Goal: Transaction & Acquisition: Book appointment/travel/reservation

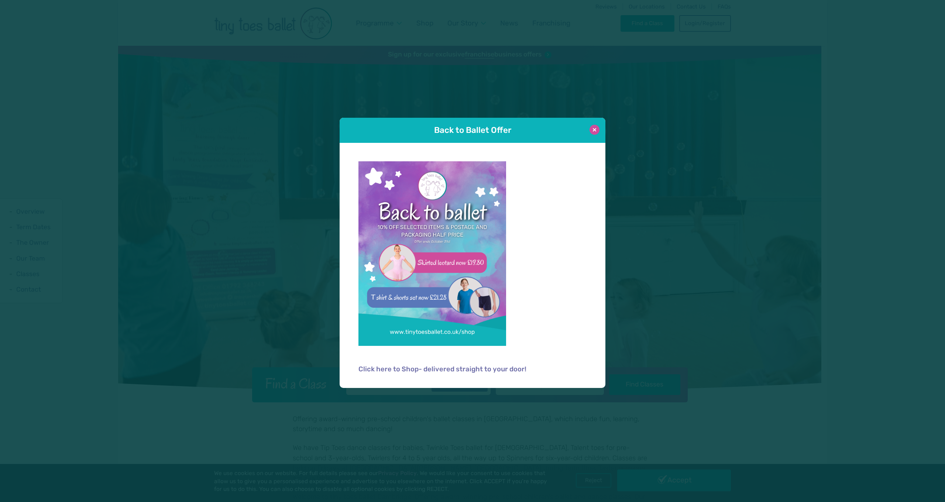
click at [599, 131] on button at bounding box center [595, 130] width 10 height 10
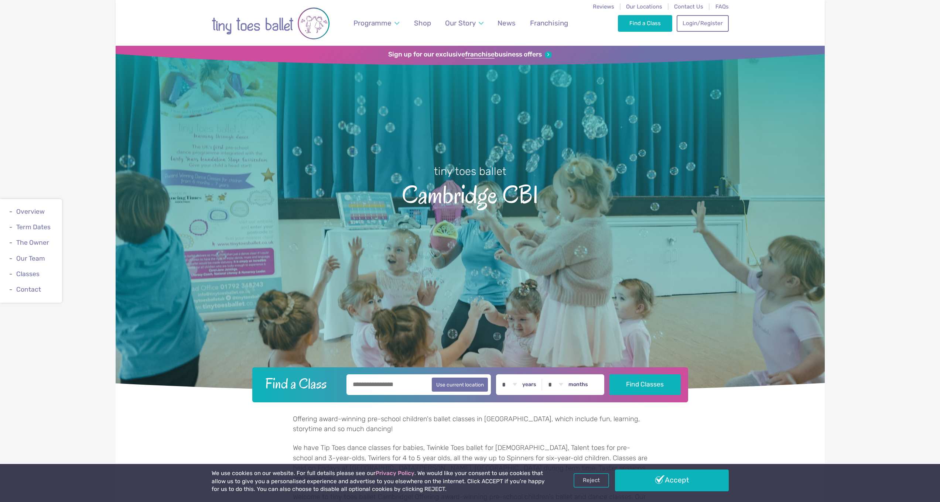
click at [374, 388] on input "text" at bounding box center [418, 384] width 145 height 21
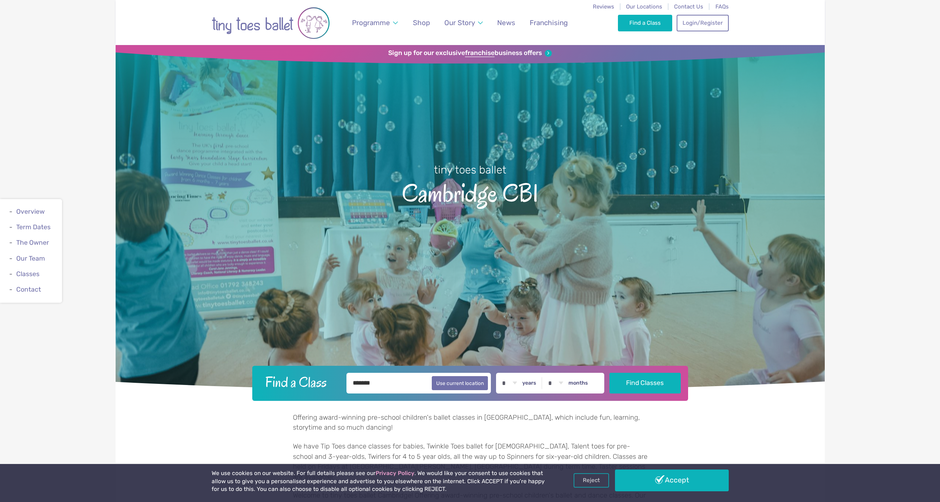
type input "*******"
select select "*"
click at [640, 381] on button "Find Classes" at bounding box center [644, 383] width 71 height 21
click at [676, 483] on link "Accept" at bounding box center [672, 480] width 114 height 21
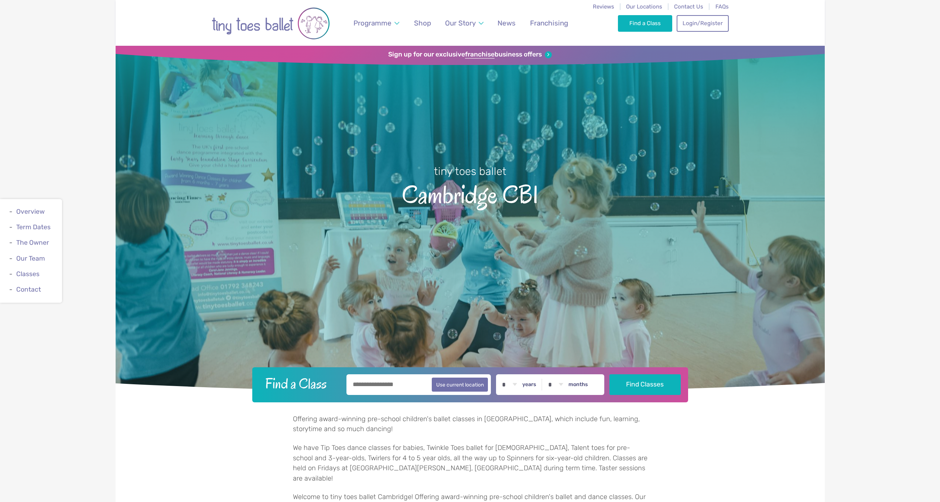
click at [371, 388] on input "text" at bounding box center [418, 384] width 145 height 21
type input "*********"
drag, startPoint x: 639, startPoint y: 396, endPoint x: 636, endPoint y: 383, distance: 12.5
click at [636, 383] on button "Find Classes" at bounding box center [644, 384] width 71 height 21
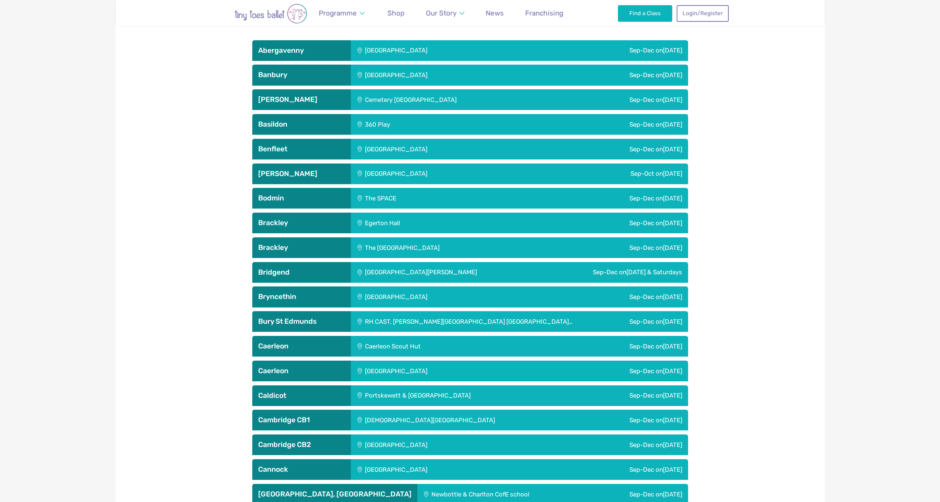
scroll to position [605, 0]
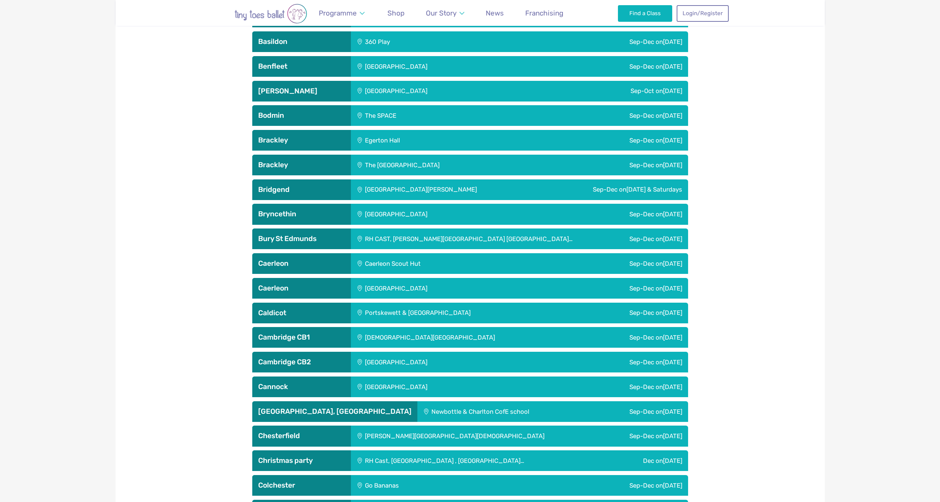
click at [293, 333] on h3 "Cambridge CB1" at bounding box center [301, 337] width 87 height 9
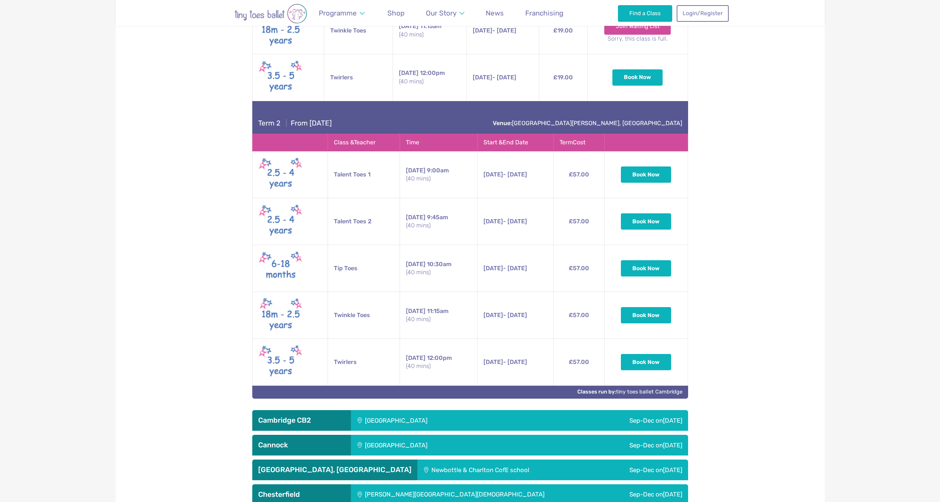
scroll to position [1219, 0]
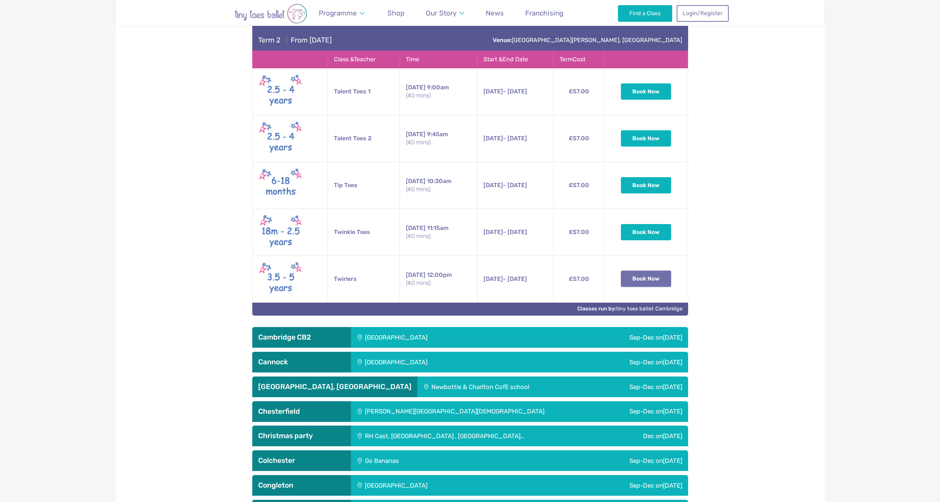
click at [636, 280] on button "Book Now" at bounding box center [646, 279] width 50 height 16
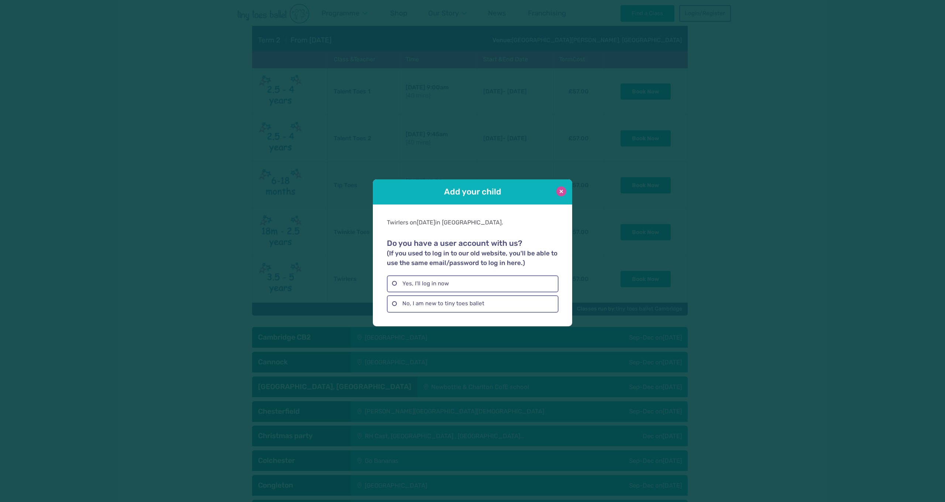
click at [557, 190] on button at bounding box center [562, 191] width 10 height 10
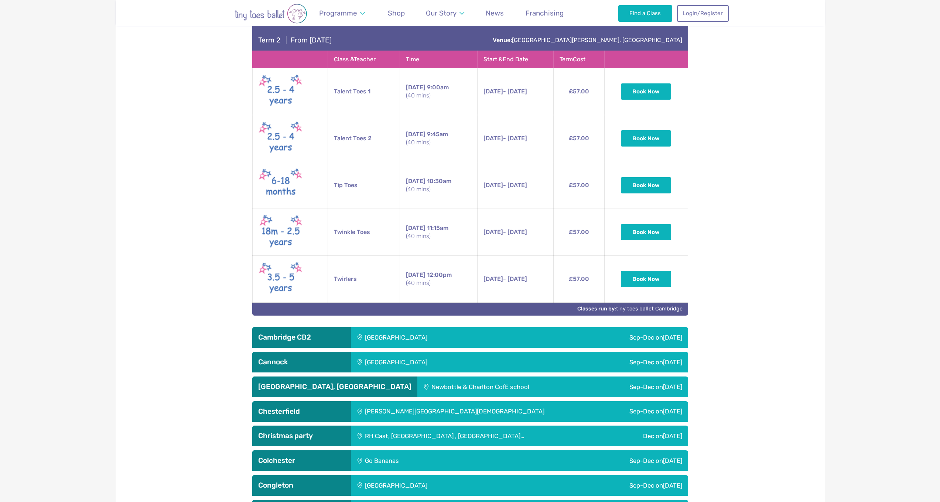
scroll to position [1052, 0]
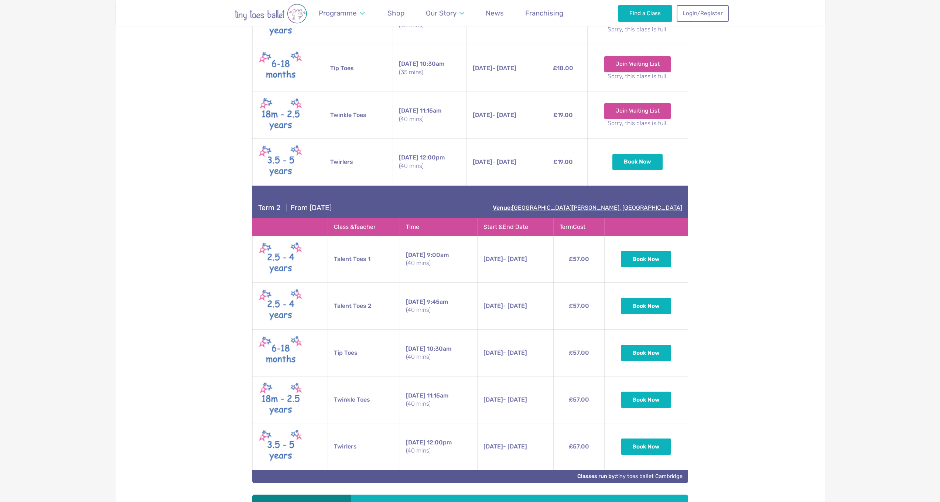
click at [638, 207] on link "Venue: St Matthews Street, Cambridge" at bounding box center [587, 207] width 189 height 7
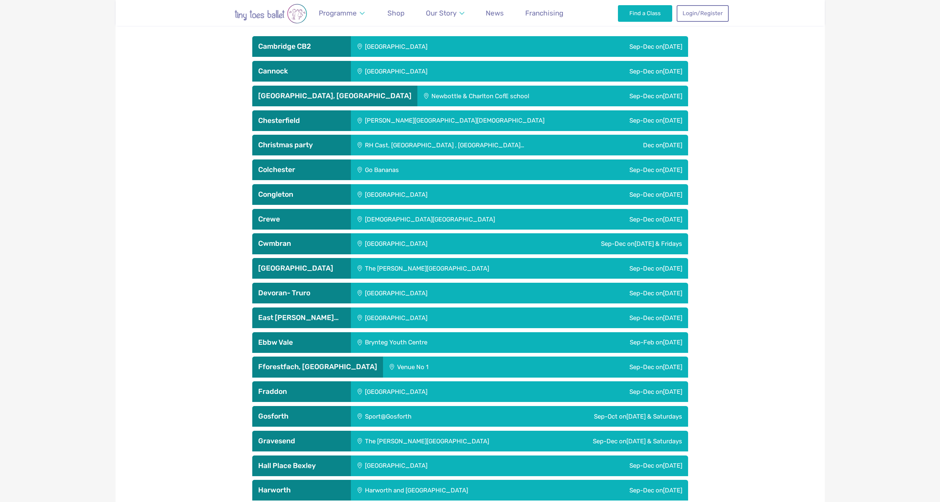
scroll to position [1312, 0]
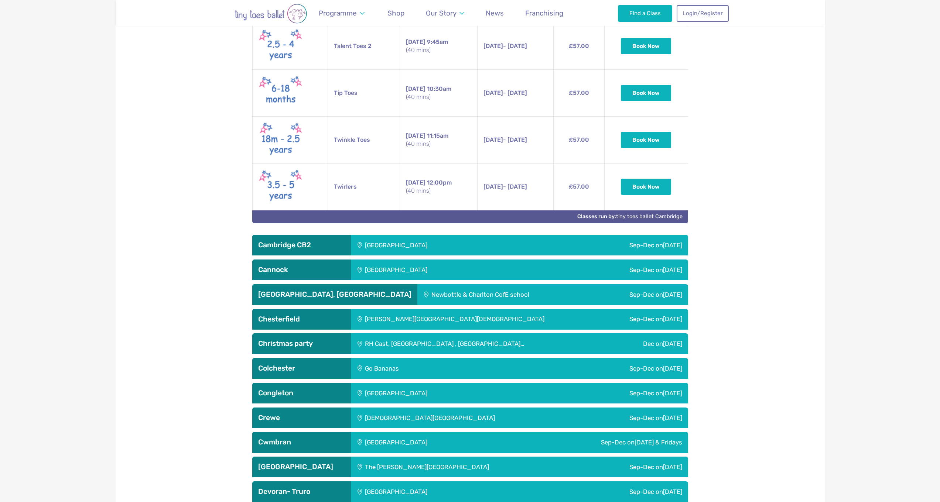
click at [396, 242] on div "Trumpington Village Hall" at bounding box center [445, 245] width 189 height 21
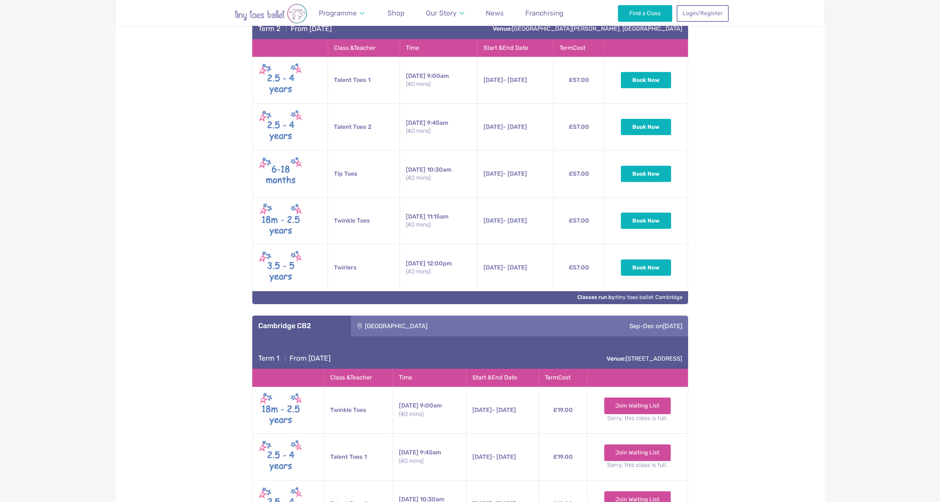
scroll to position [1219, 0]
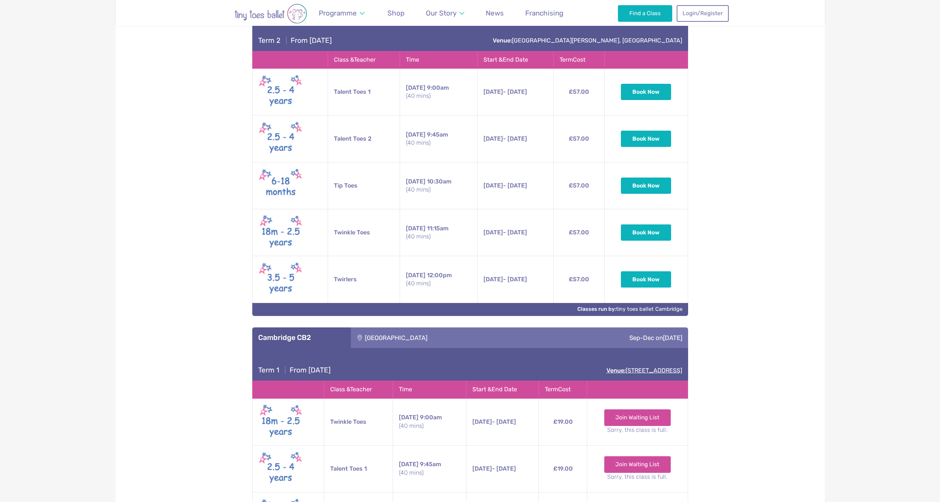
click at [643, 369] on link "Venue: Trumpington Village Hall, High Street, Cambridge CB2 9HZ" at bounding box center [644, 370] width 76 height 7
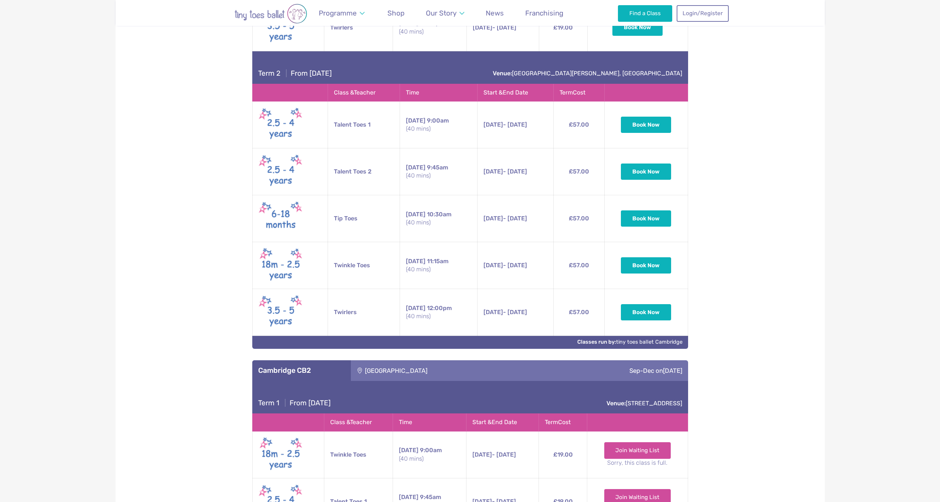
scroll to position [1173, 0]
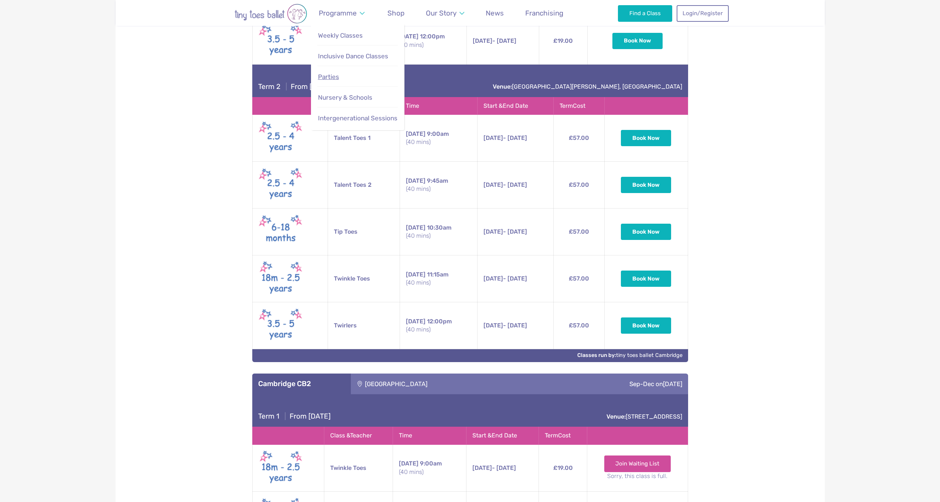
click at [333, 79] on span "Parties" at bounding box center [328, 76] width 21 height 7
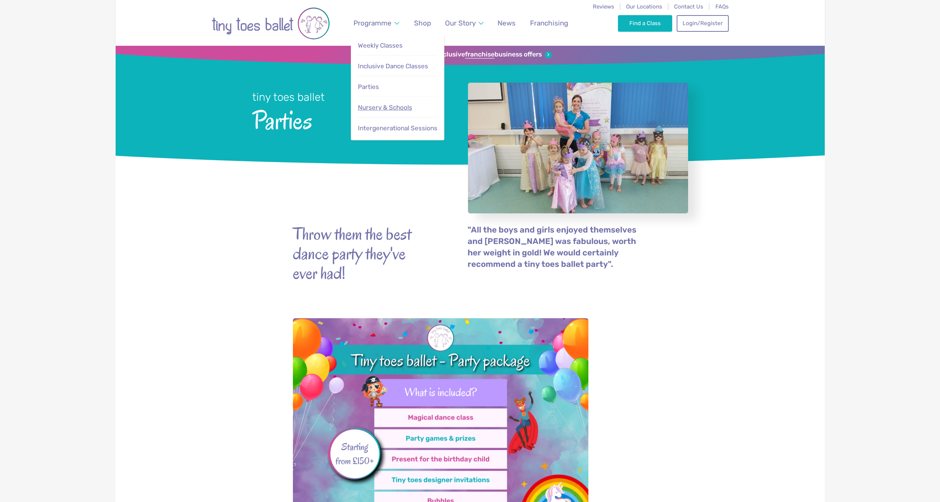
click at [386, 110] on span "Nursery & Schools" at bounding box center [385, 107] width 54 height 7
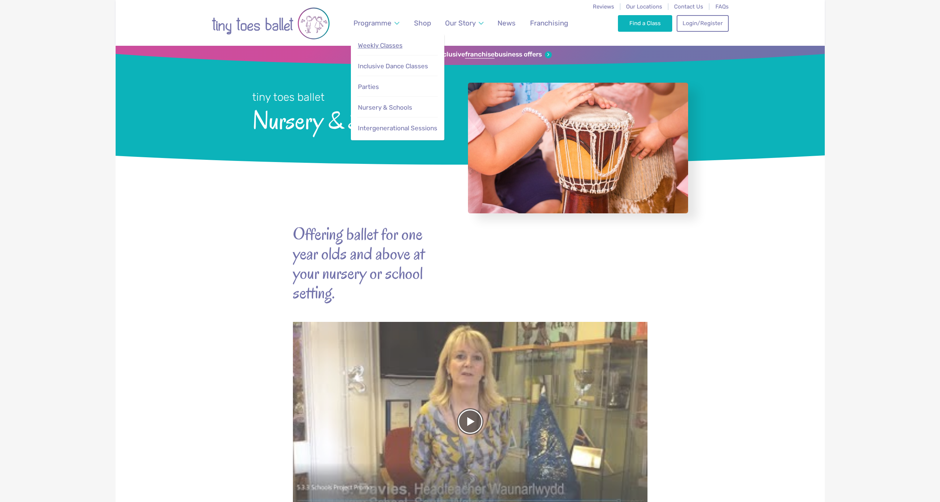
click at [384, 45] on span "Weekly Classes" at bounding box center [380, 45] width 45 height 7
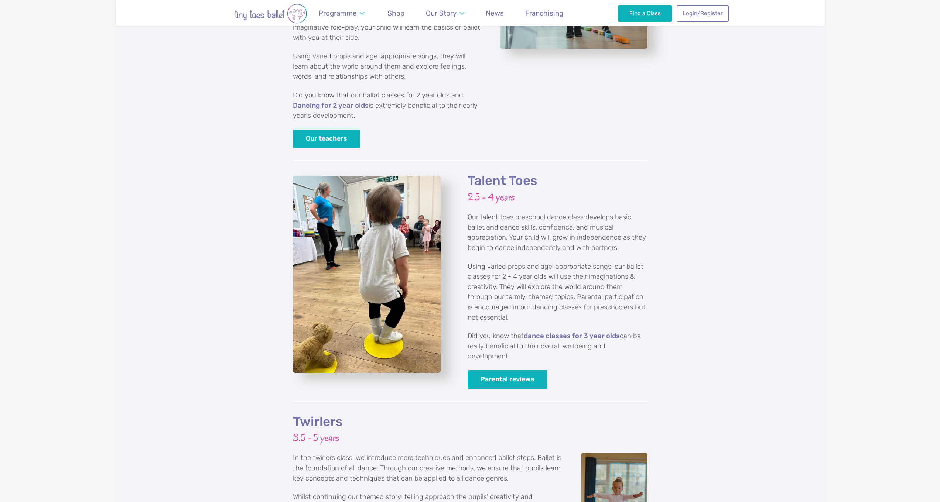
scroll to position [1144, 0]
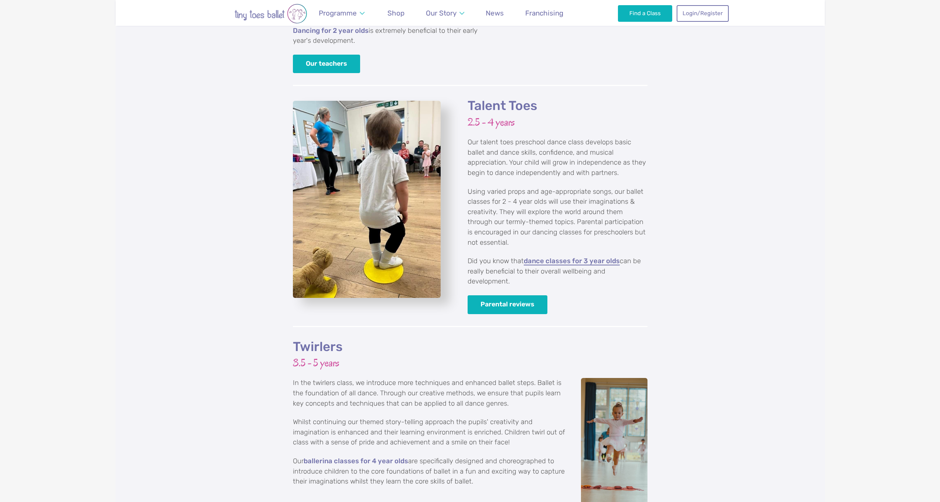
click at [555, 258] on link "dance classes for 3 year olds" at bounding box center [572, 261] width 96 height 7
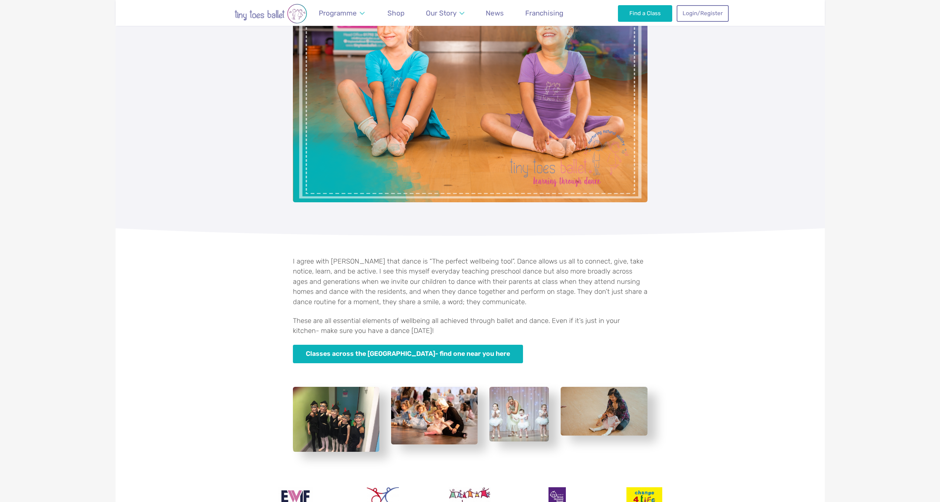
scroll to position [1105, 0]
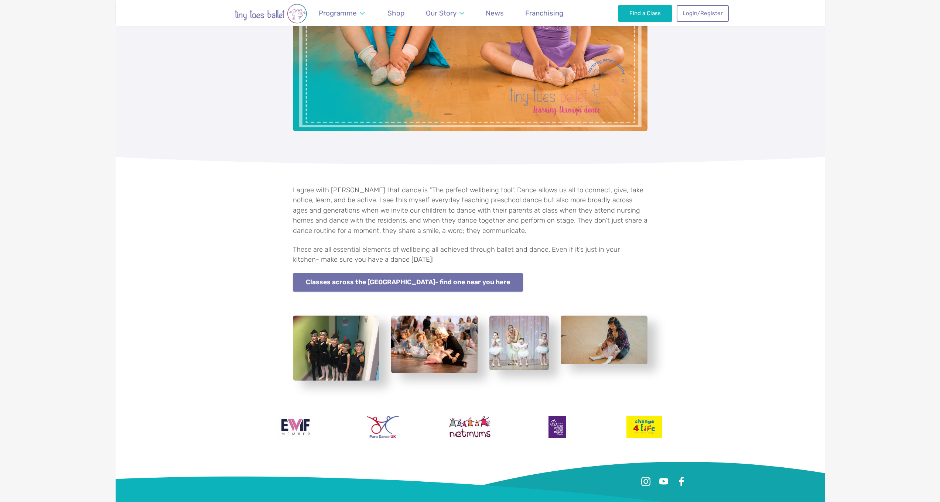
click at [433, 273] on link "Classes across the [GEOGRAPHIC_DATA]- find one near you here" at bounding box center [408, 282] width 230 height 19
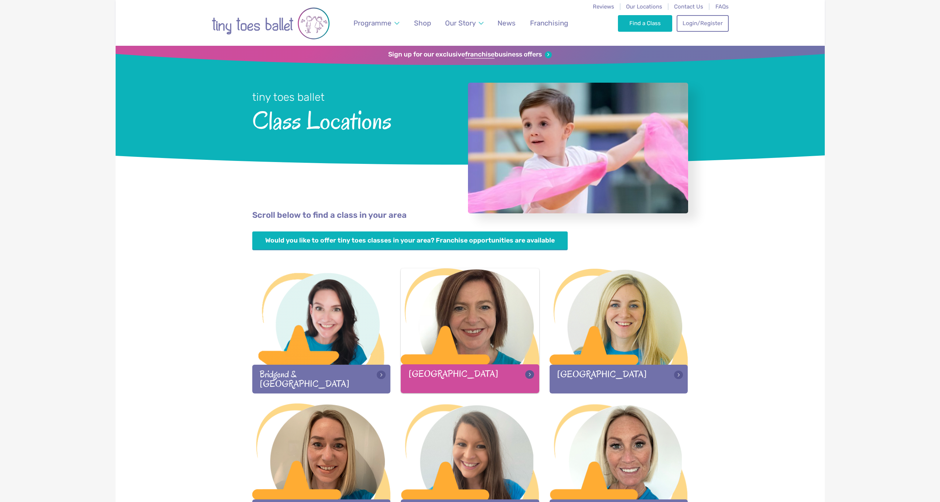
click at [430, 377] on div "[GEOGRAPHIC_DATA]" at bounding box center [470, 378] width 138 height 28
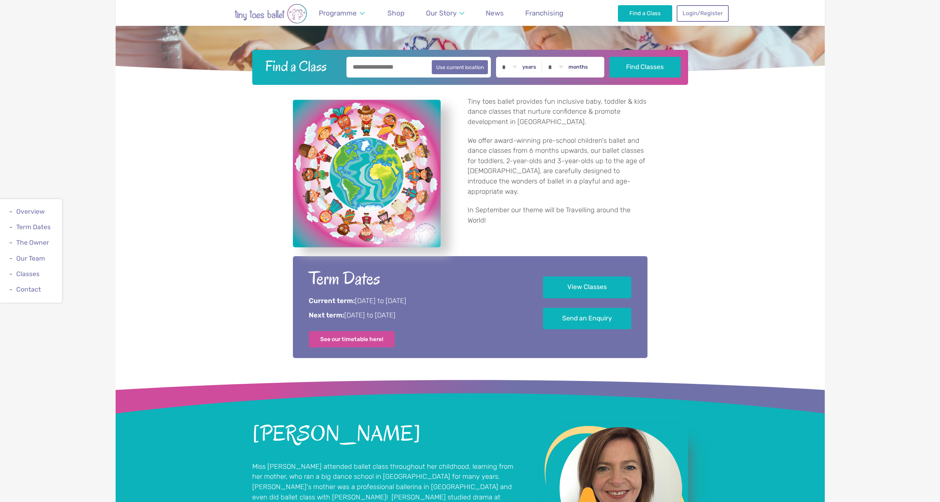
scroll to position [381, 0]
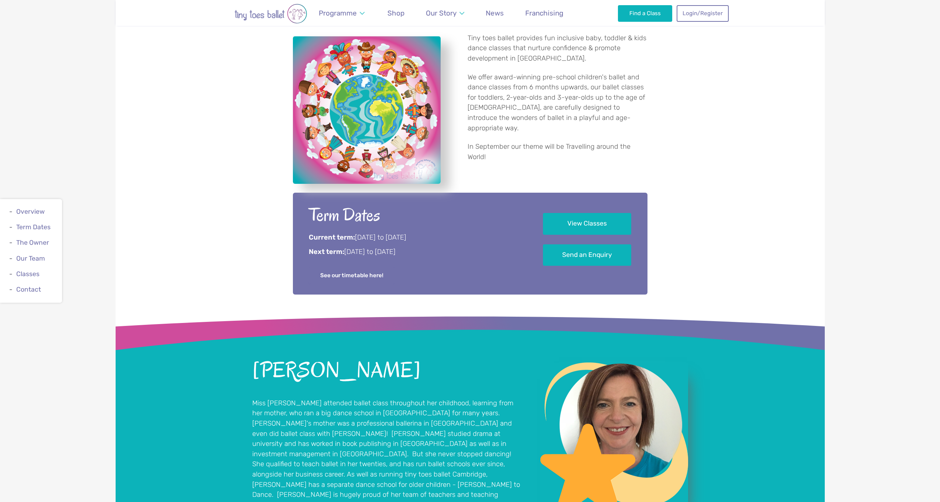
click at [366, 274] on link "See our timetable here!" at bounding box center [352, 275] width 86 height 16
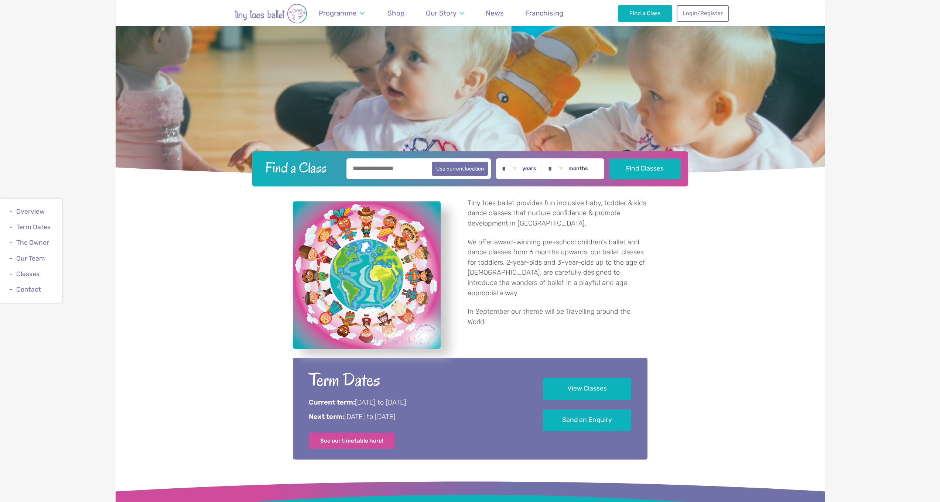
scroll to position [0, 0]
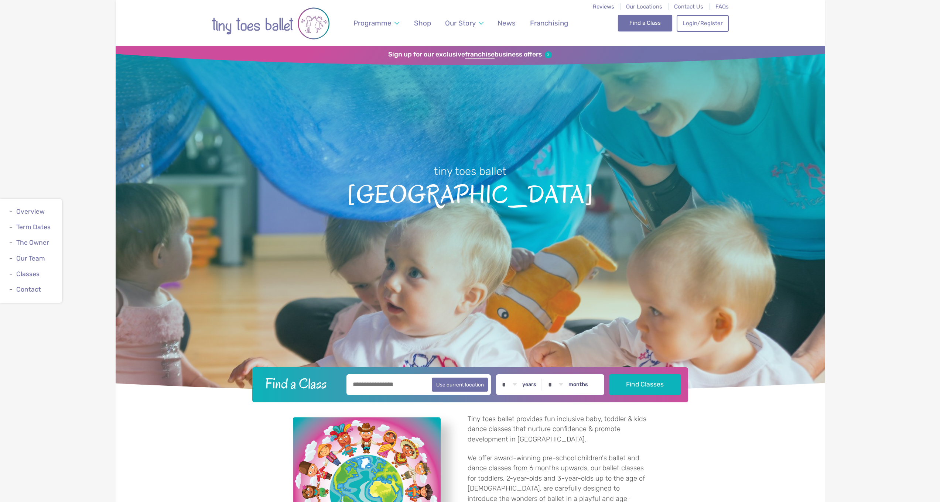
click at [643, 26] on link "Find a Class" at bounding box center [645, 23] width 54 height 16
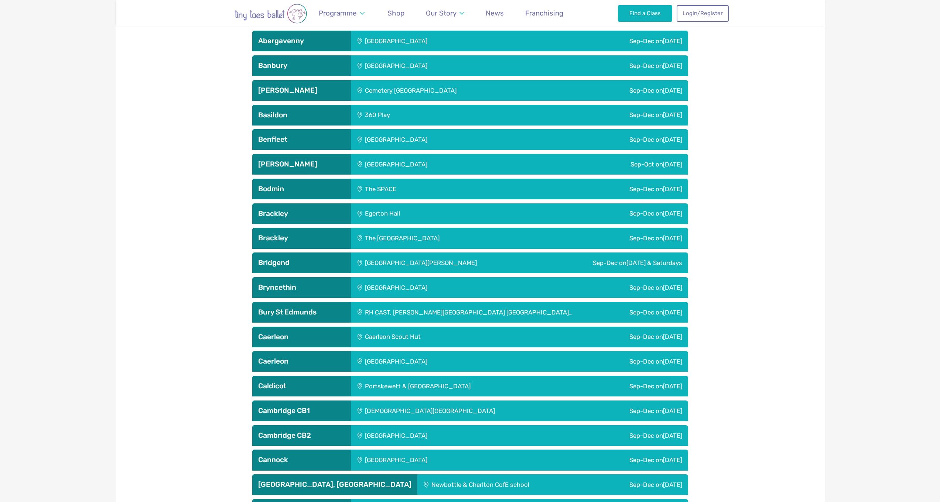
scroll to position [585, 0]
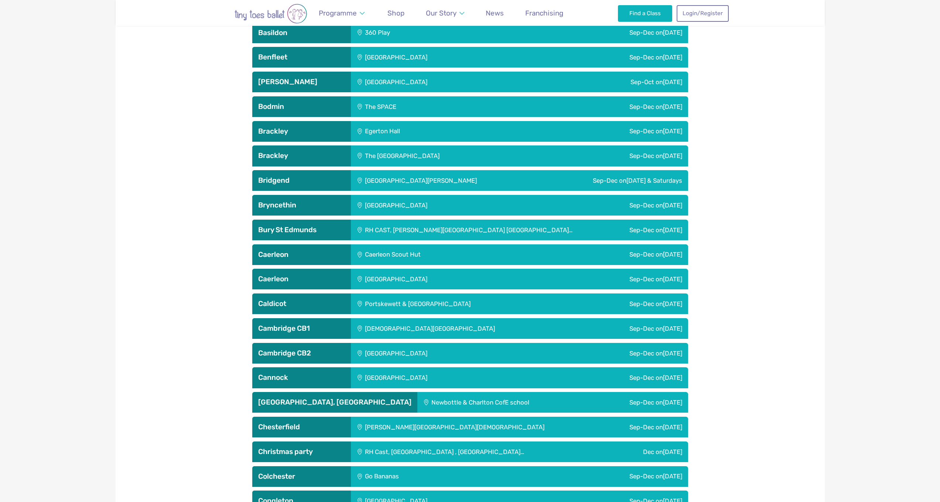
click at [649, 328] on div "Sep-Dec [DATE]" at bounding box center [637, 328] width 102 height 21
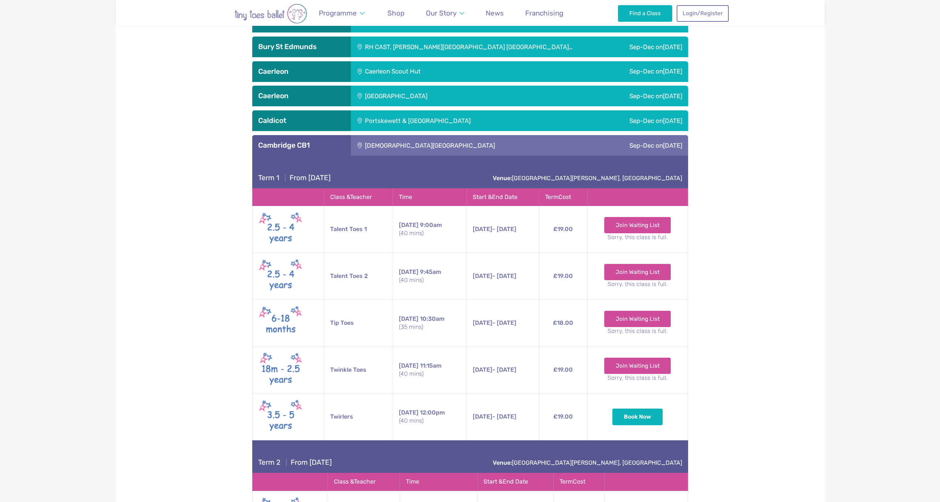
scroll to position [1070, 0]
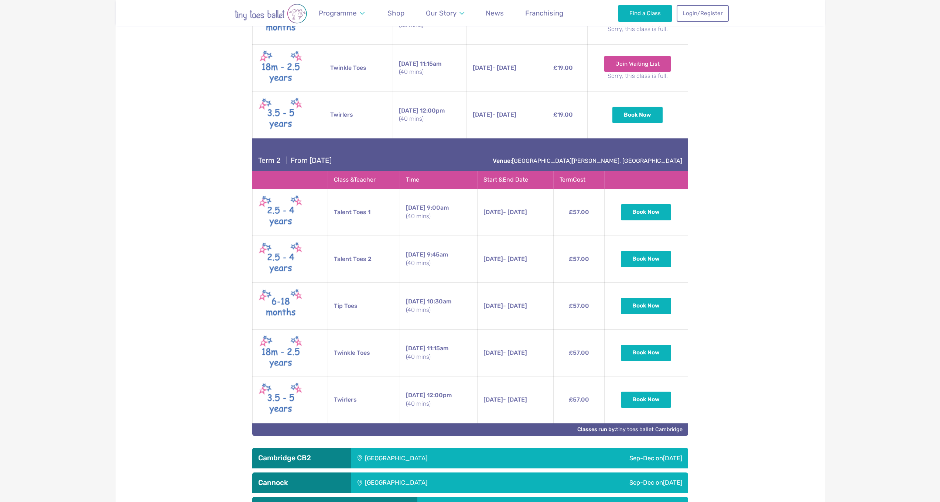
click at [637, 209] on button "Book Now" at bounding box center [646, 212] width 50 height 16
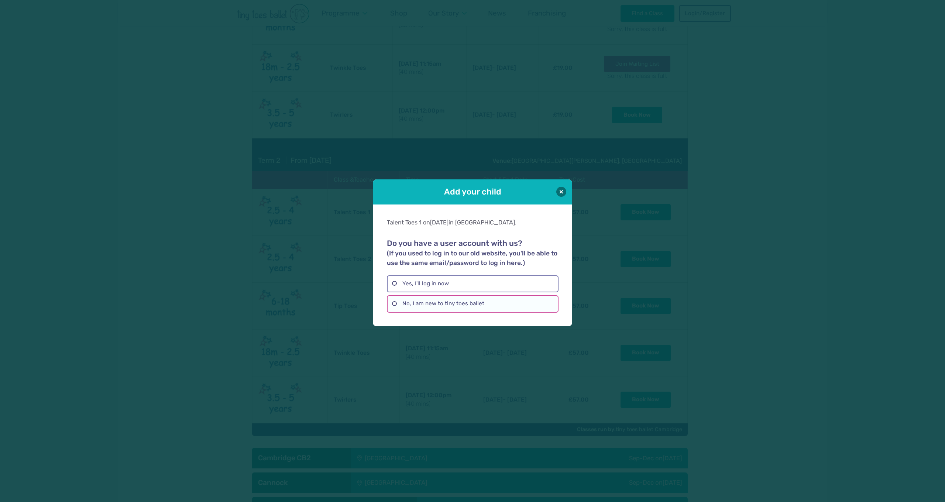
click at [436, 304] on label "No, I am new to tiny toes ballet" at bounding box center [472, 303] width 171 height 17
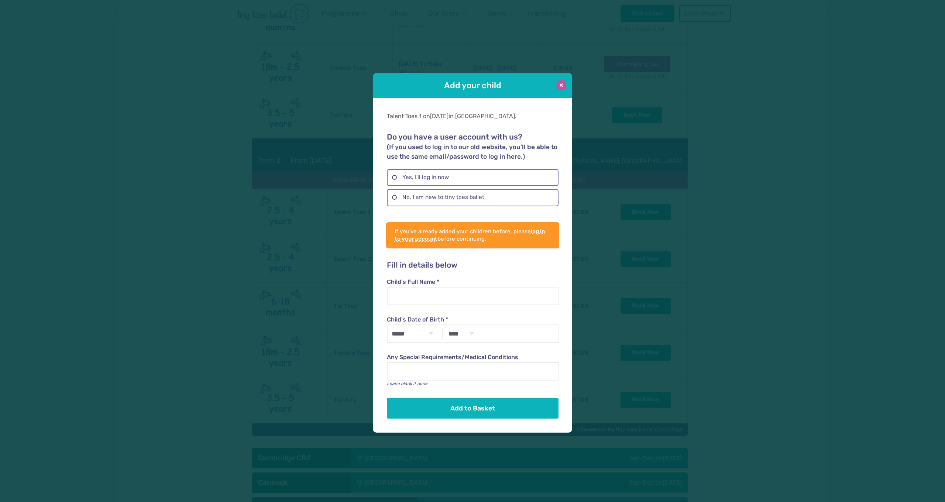
click at [563, 87] on button at bounding box center [562, 85] width 10 height 10
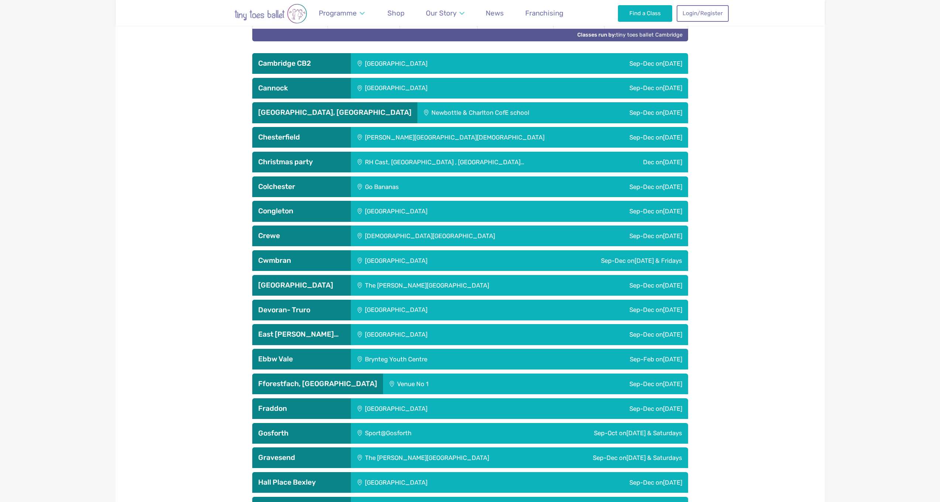
scroll to position [1483, 0]
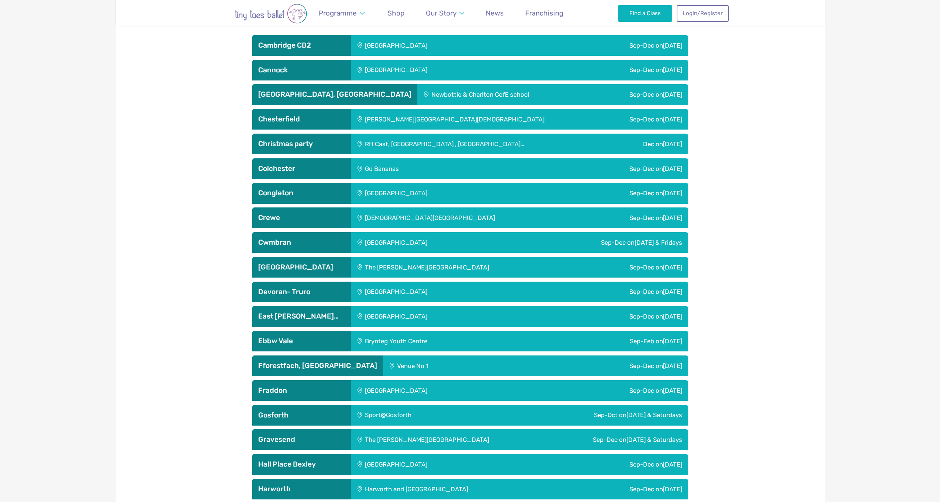
click at [269, 290] on h3 "Devoran- Truro" at bounding box center [301, 292] width 87 height 9
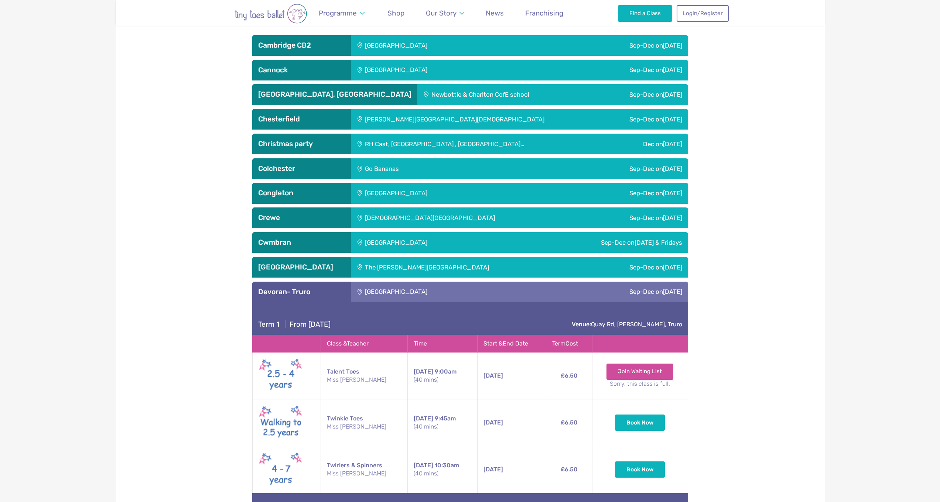
scroll to position [1496, 0]
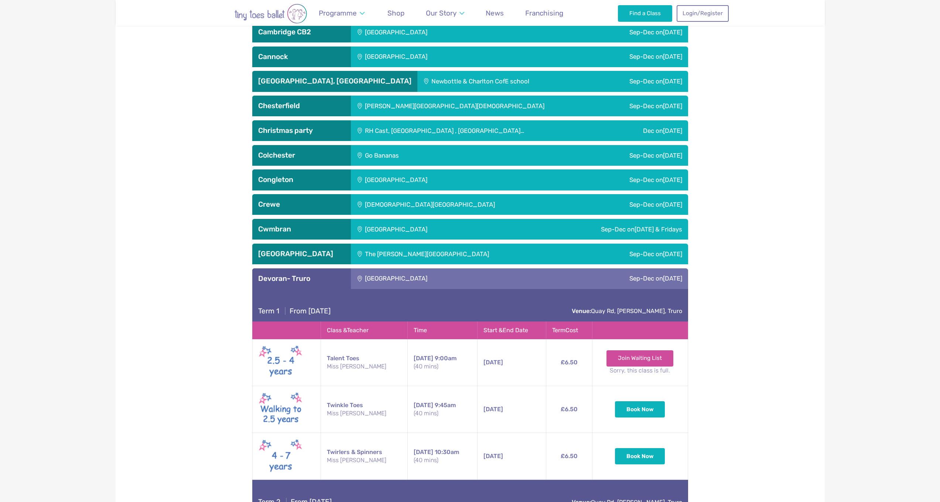
click at [276, 274] on h3 "Devoran- Truro" at bounding box center [301, 278] width 87 height 9
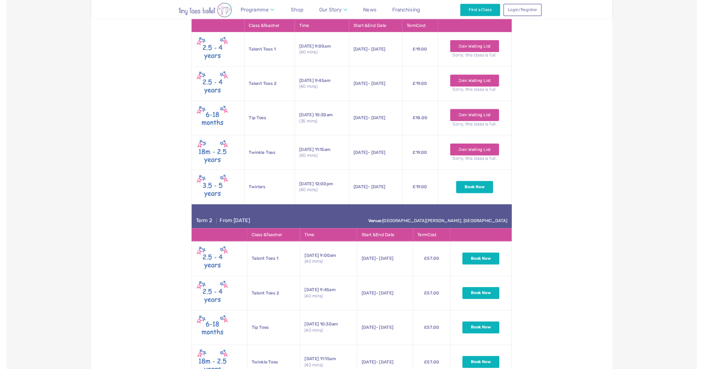
scroll to position [944, 0]
